Goal: Navigation & Orientation: Understand site structure

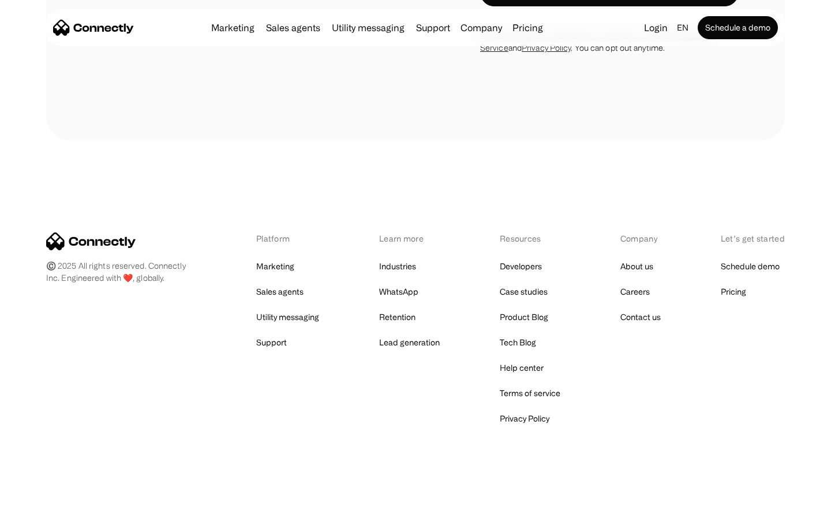
scroll to position [466, 0]
